Goal: Information Seeking & Learning: Learn about a topic

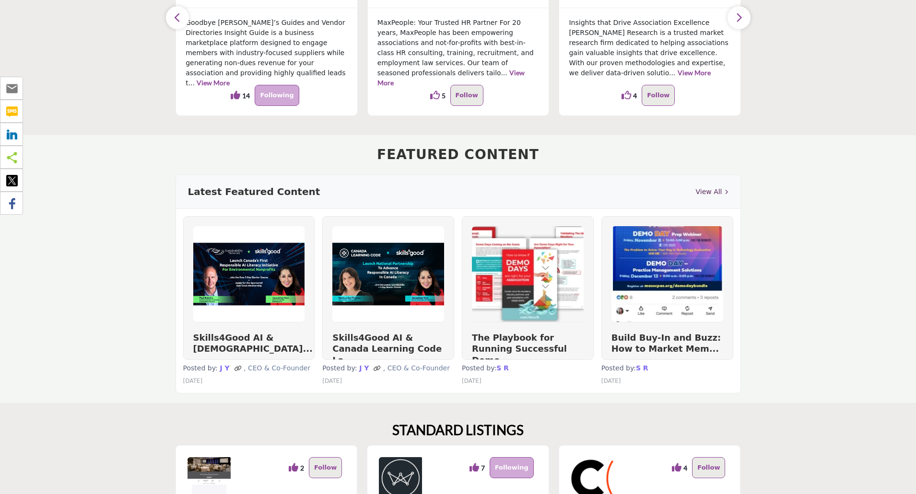
scroll to position [477, 0]
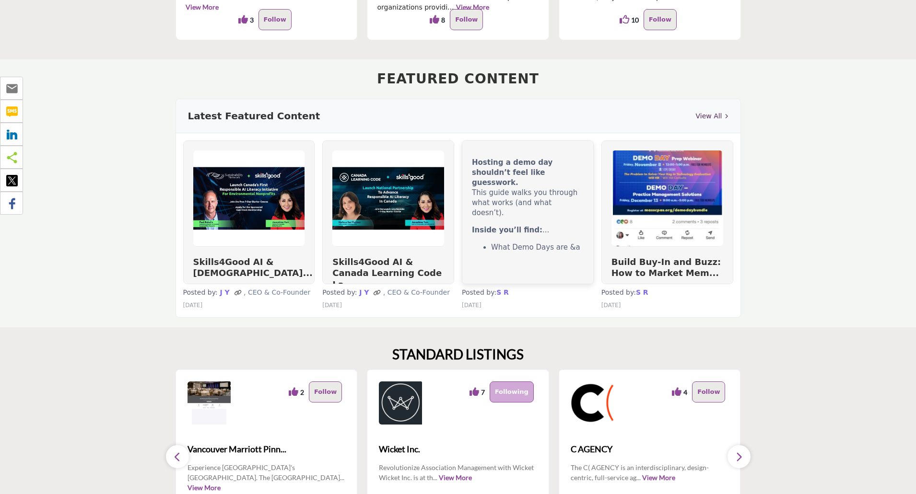
click at [528, 192] on p "Hosting a demo day shouldn’t feel like guesswork. This guide walks you through …" at bounding box center [528, 188] width 112 height 60
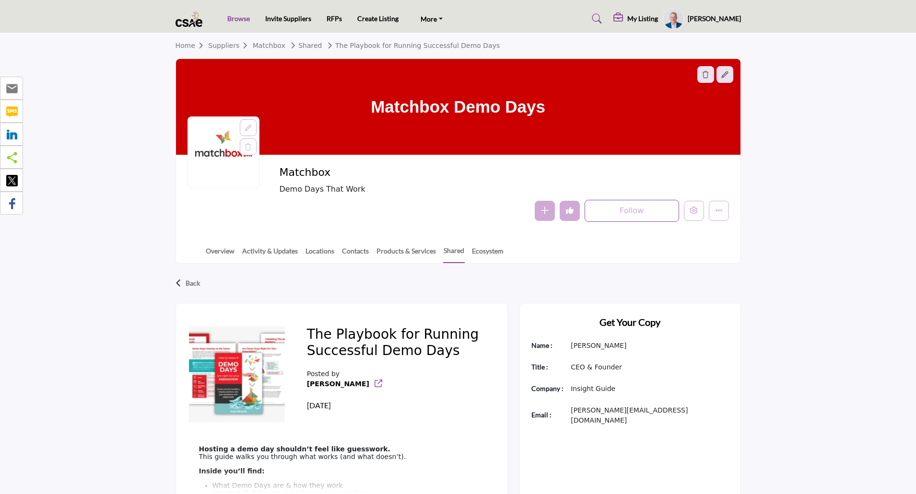
click at [238, 19] on link "Browse" at bounding box center [238, 18] width 23 height 8
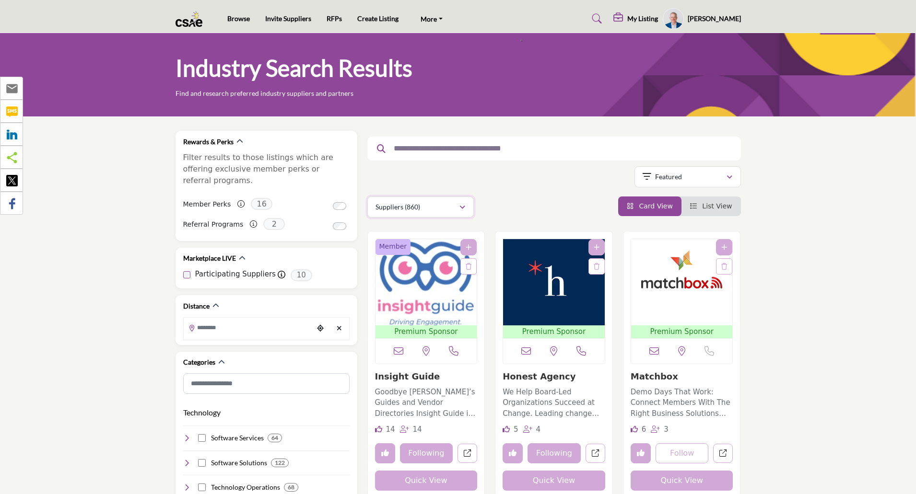
click at [425, 208] on div "Suppliers (860)" at bounding box center [417, 207] width 83 height 12
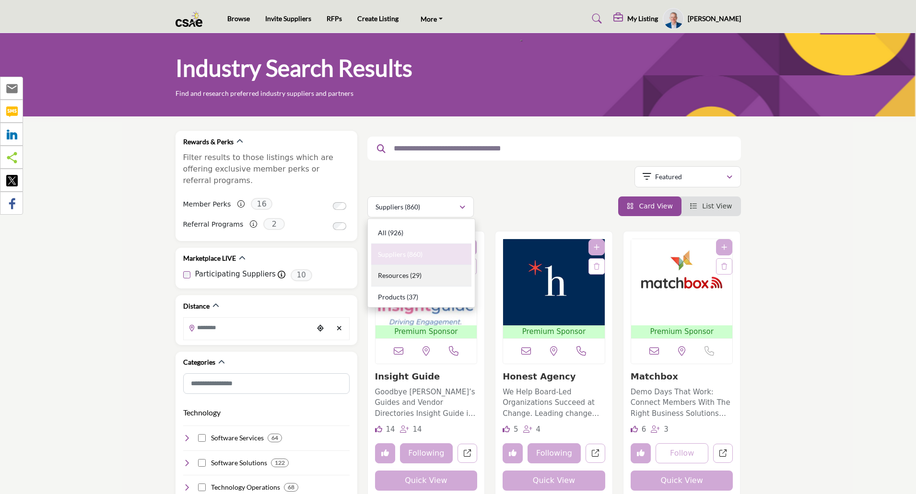
click at [409, 274] on div "Resources (29)" at bounding box center [421, 276] width 100 height 22
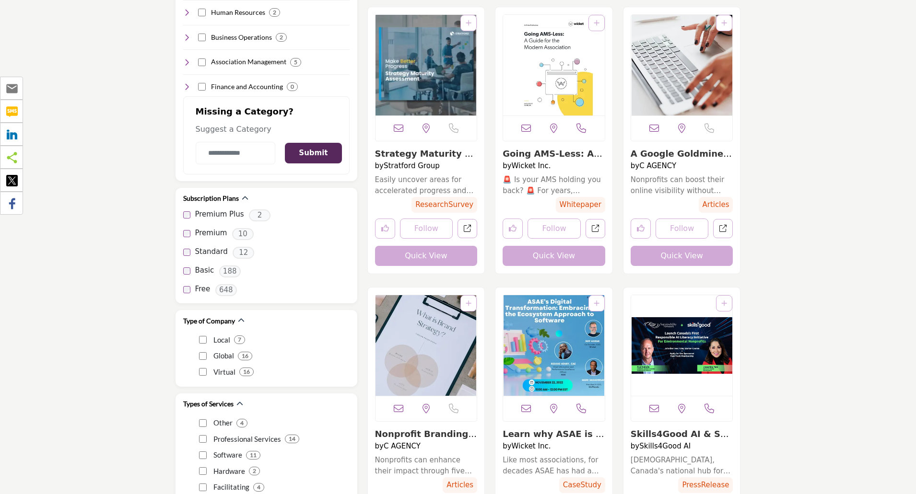
scroll to position [1107, 0]
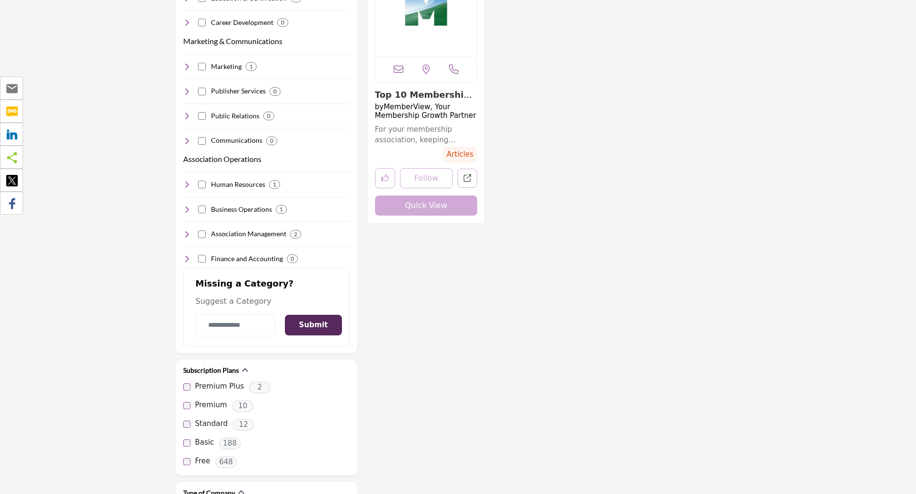
scroll to position [902, 0]
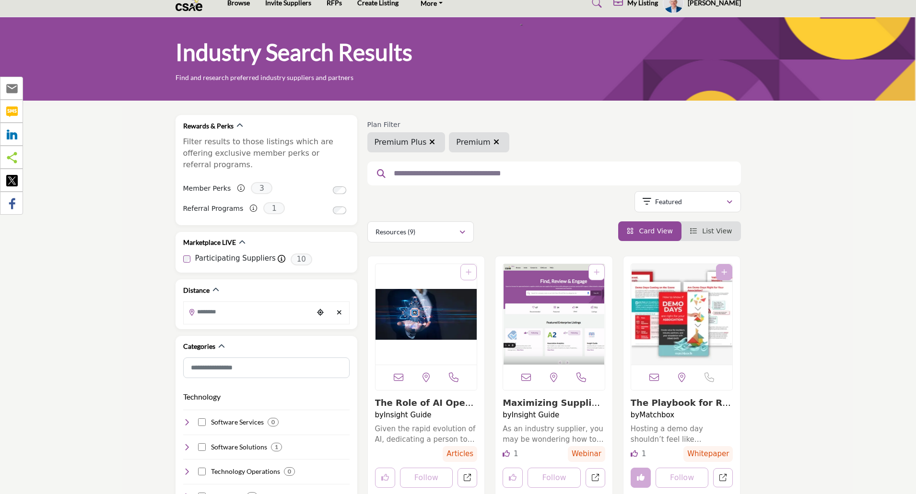
scroll to position [35, 0]
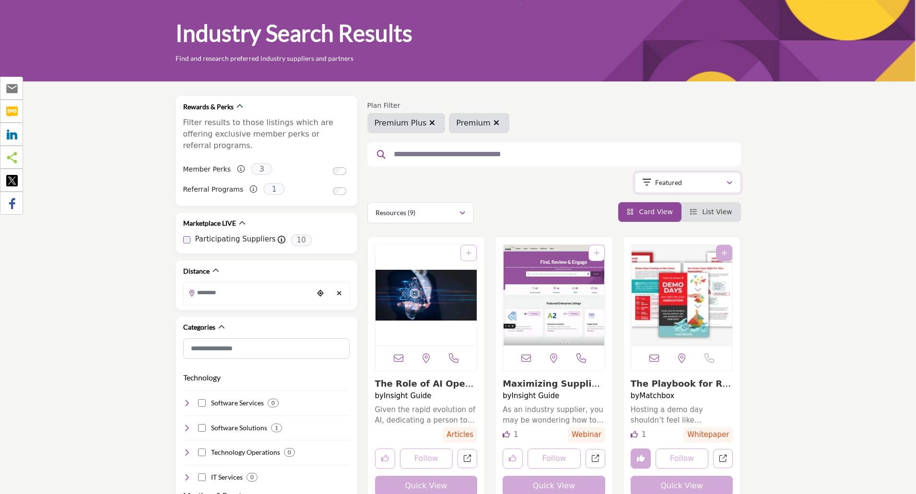
click at [661, 185] on p "Featured" at bounding box center [668, 183] width 27 height 10
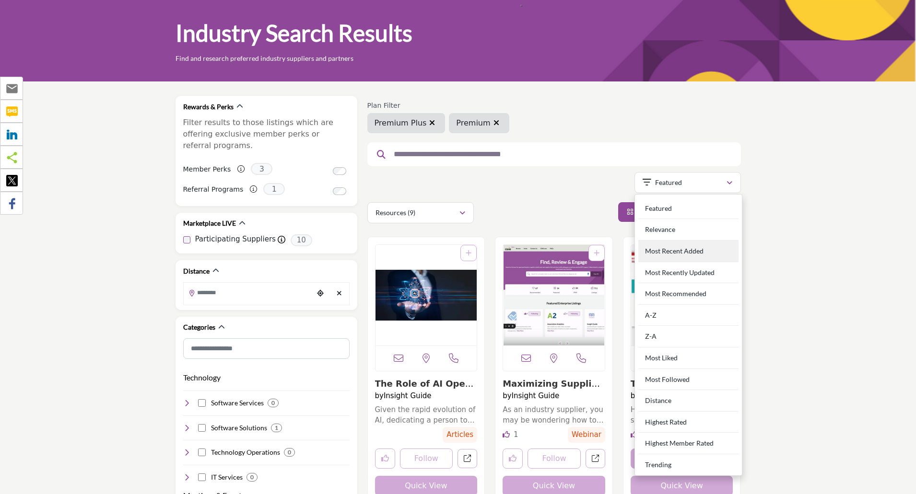
click at [681, 250] on div "Most Recent Added" at bounding box center [688, 252] width 100 height 22
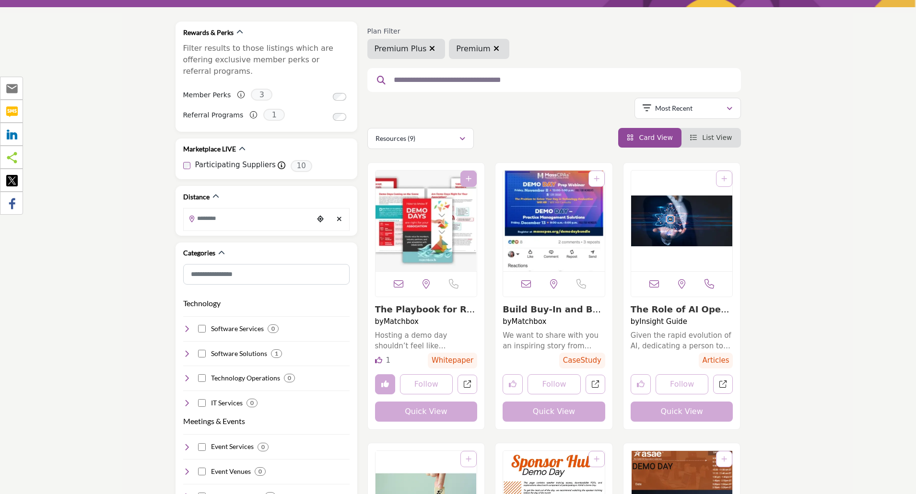
scroll to position [128, 0]
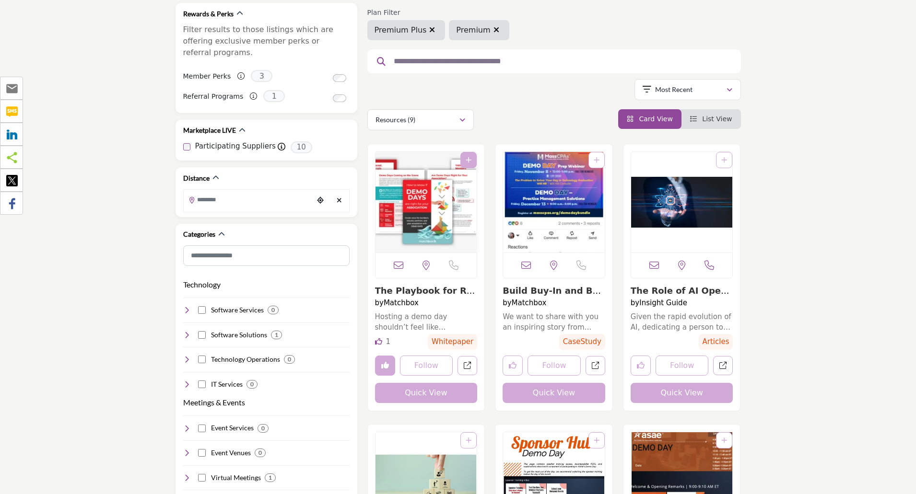
click at [562, 188] on img "View details about matchbox" at bounding box center [554, 202] width 102 height 101
click at [466, 118] on button "Resources (9)" at bounding box center [420, 119] width 106 height 21
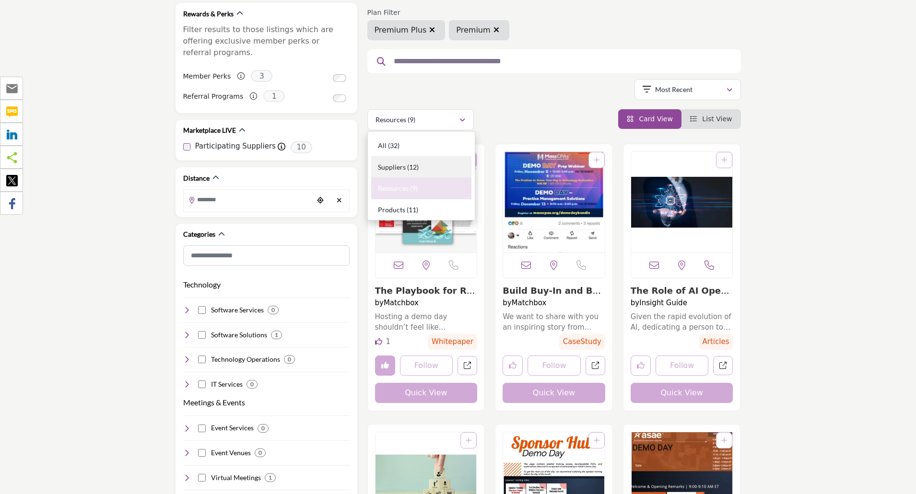
click at [416, 170] on b "(12)" at bounding box center [413, 167] width 12 height 8
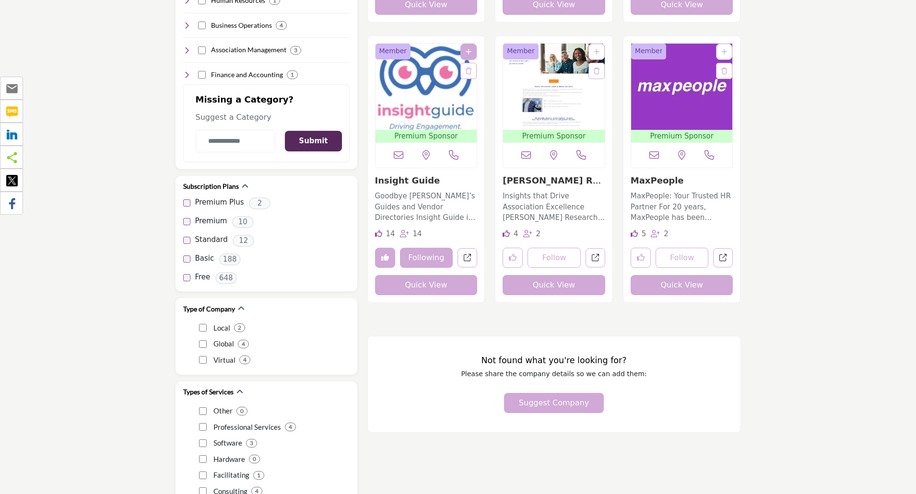
scroll to position [1024, 0]
